Goal: Information Seeking & Learning: Find specific page/section

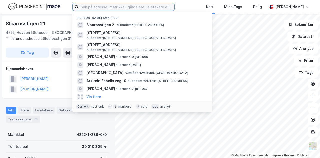
click at [153, 10] on input at bounding box center [127, 7] width 96 height 8
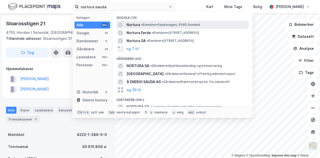
click at [130, 22] on span "Nortura" at bounding box center [134, 25] width 14 height 6
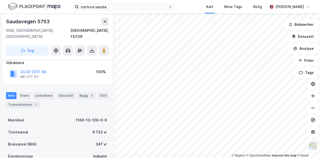
scroll to position [32, 0]
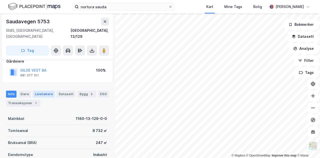
click at [38, 91] on div "Leietakere" at bounding box center [44, 94] width 22 height 7
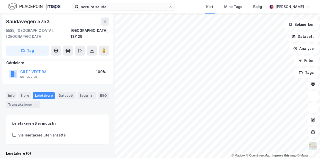
scroll to position [32, 0]
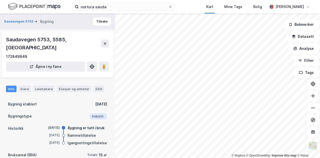
scroll to position [32, 0]
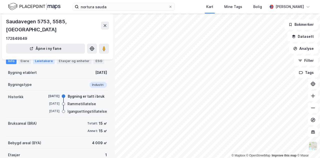
click at [45, 59] on div "Leietakere" at bounding box center [44, 61] width 22 height 7
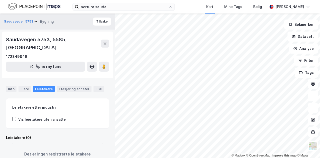
scroll to position [17, 0]
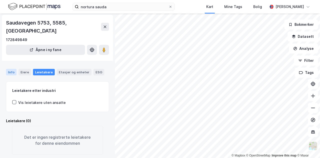
click at [14, 69] on div "Info" at bounding box center [11, 72] width 11 height 7
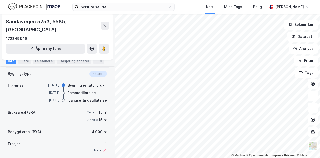
scroll to position [57, 0]
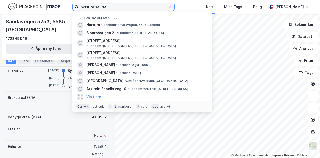
click at [110, 8] on input "nortura sauda" at bounding box center [124, 7] width 90 height 8
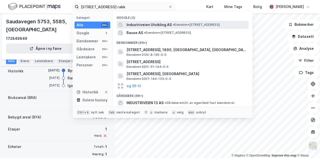
click at [138, 25] on span "Industriveien Utvikling AS" at bounding box center [149, 25] width 45 height 6
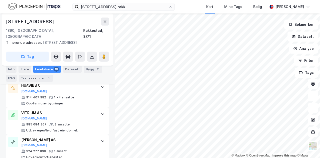
scroll to position [356, 0]
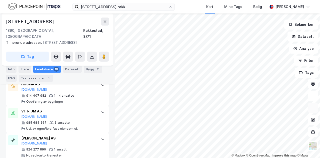
click at [317, 111] on button at bounding box center [313, 108] width 10 height 10
click at [316, 111] on button at bounding box center [313, 108] width 10 height 10
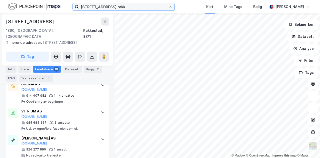
click at [130, 6] on input "[STREET_ADDRESS] rakk" at bounding box center [124, 7] width 90 height 8
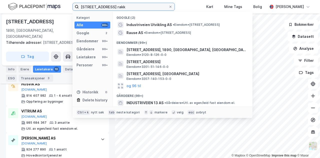
click at [130, 6] on input "[STREET_ADDRESS] rakk" at bounding box center [124, 7] width 90 height 8
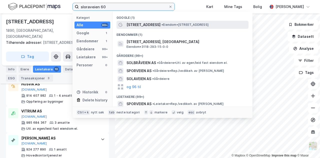
type input "sloraveien 60"
click at [146, 23] on span "[STREET_ADDRESS]" at bounding box center [144, 25] width 34 height 6
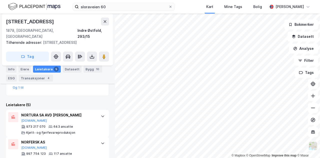
scroll to position [119, 0]
